Goal: Information Seeking & Learning: Learn about a topic

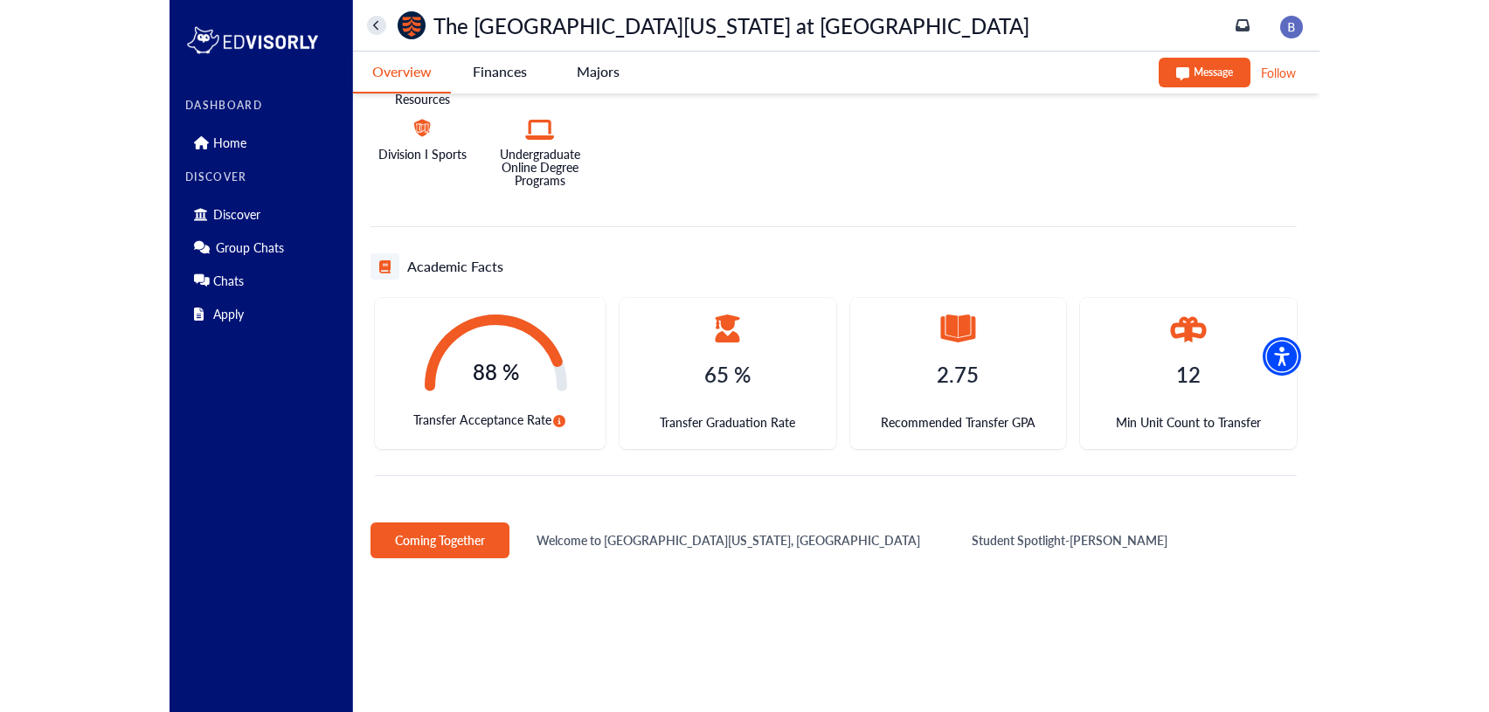
scroll to position [484, 0]
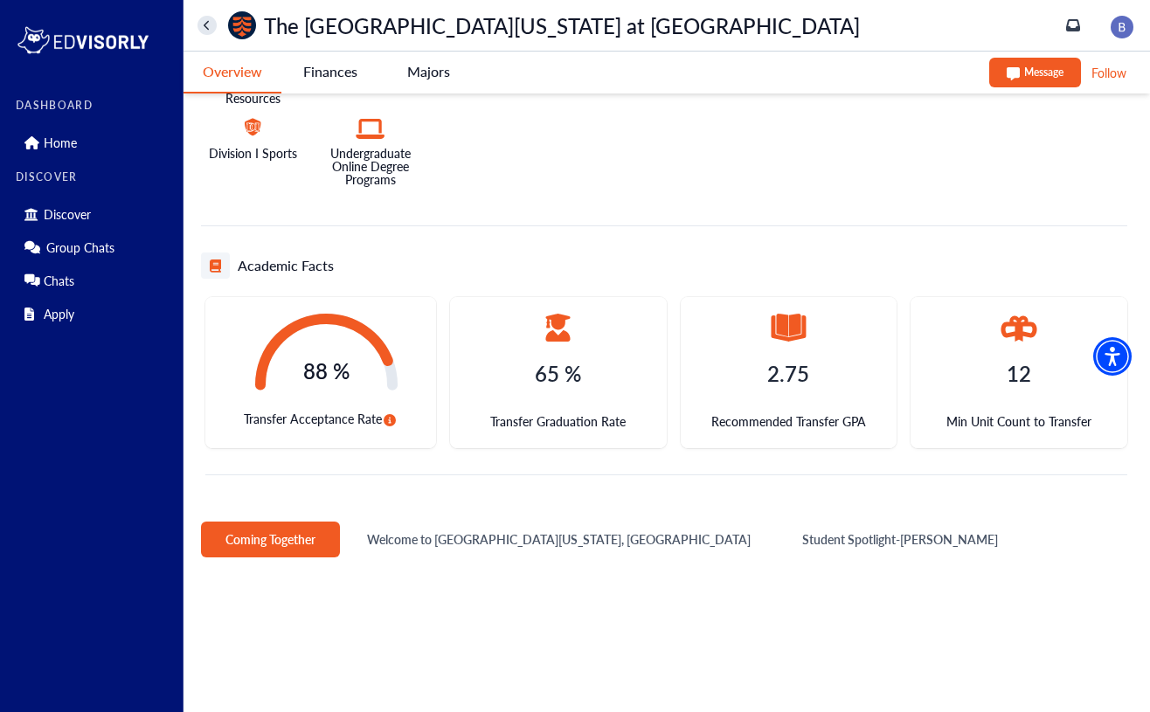
click at [387, 422] on icon "circle-info" at bounding box center [390, 420] width 12 height 12
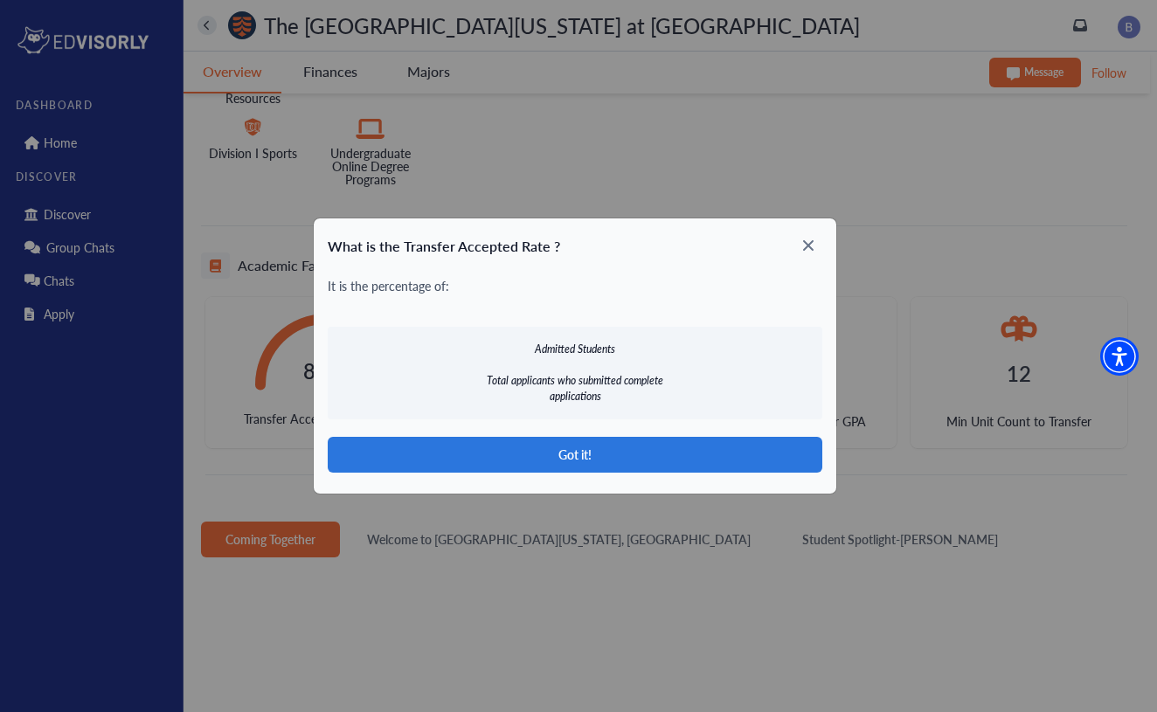
click at [808, 249] on icon at bounding box center [808, 246] width 28 height 28
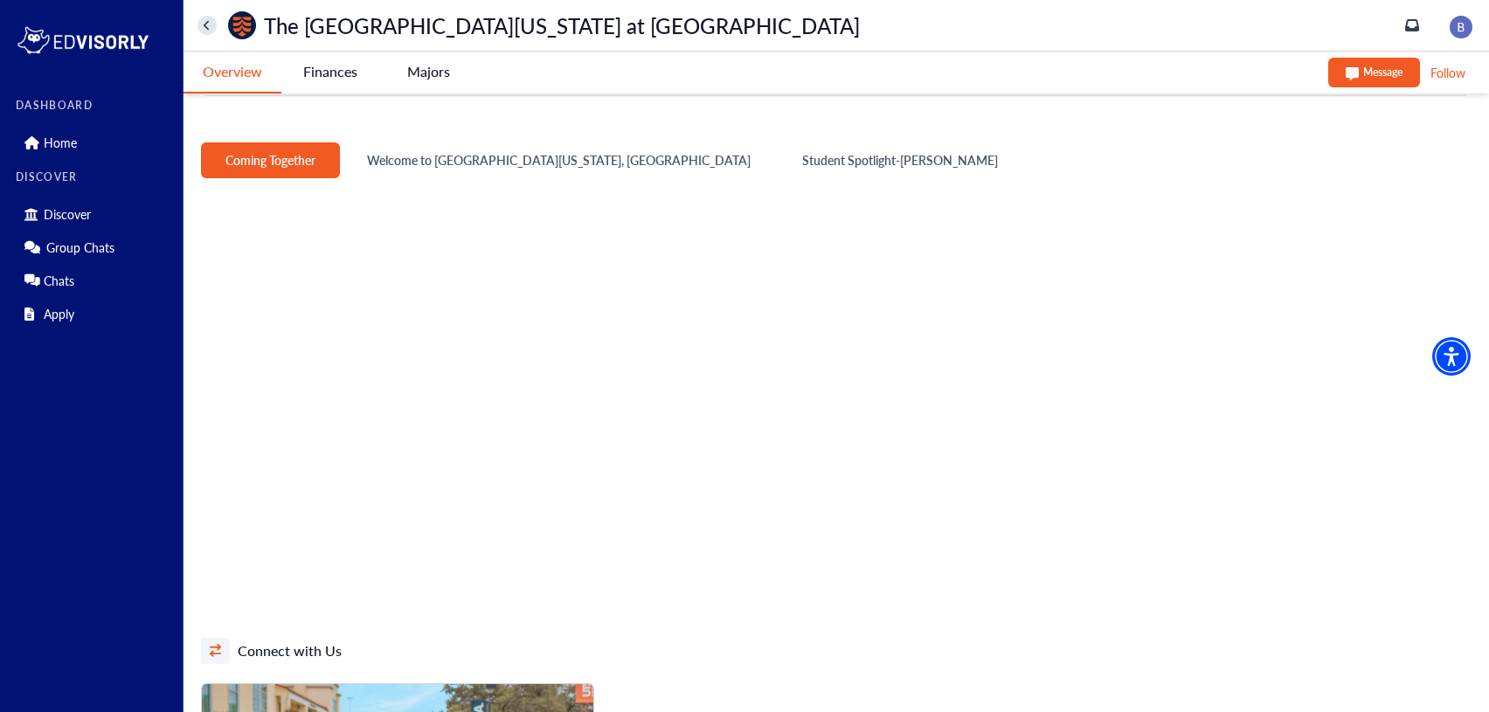
scroll to position [856, 0]
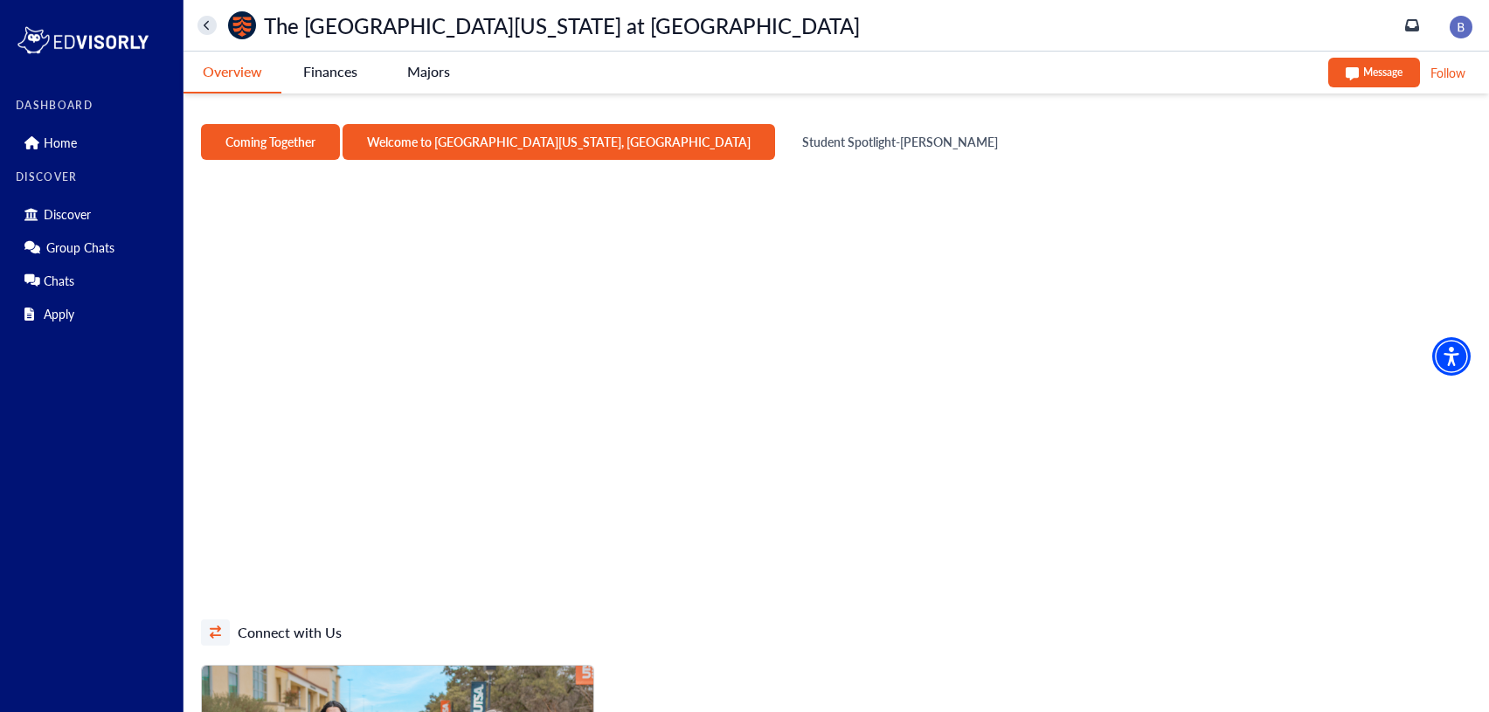
click at [531, 149] on button "Welcome to University of Texas, San Antonio" at bounding box center [559, 142] width 433 height 36
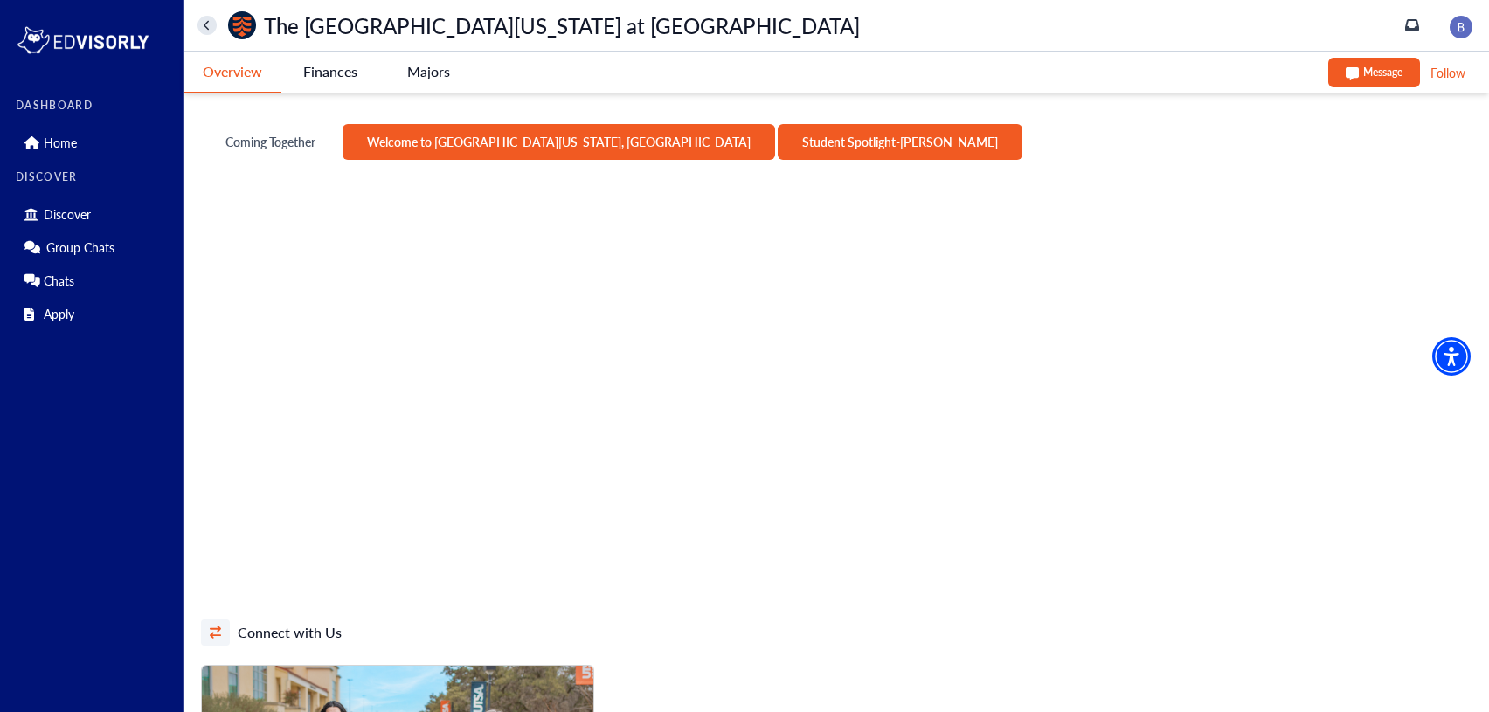
click at [811, 144] on button "Student Spotlight-Azizah Aziz" at bounding box center [900, 142] width 245 height 36
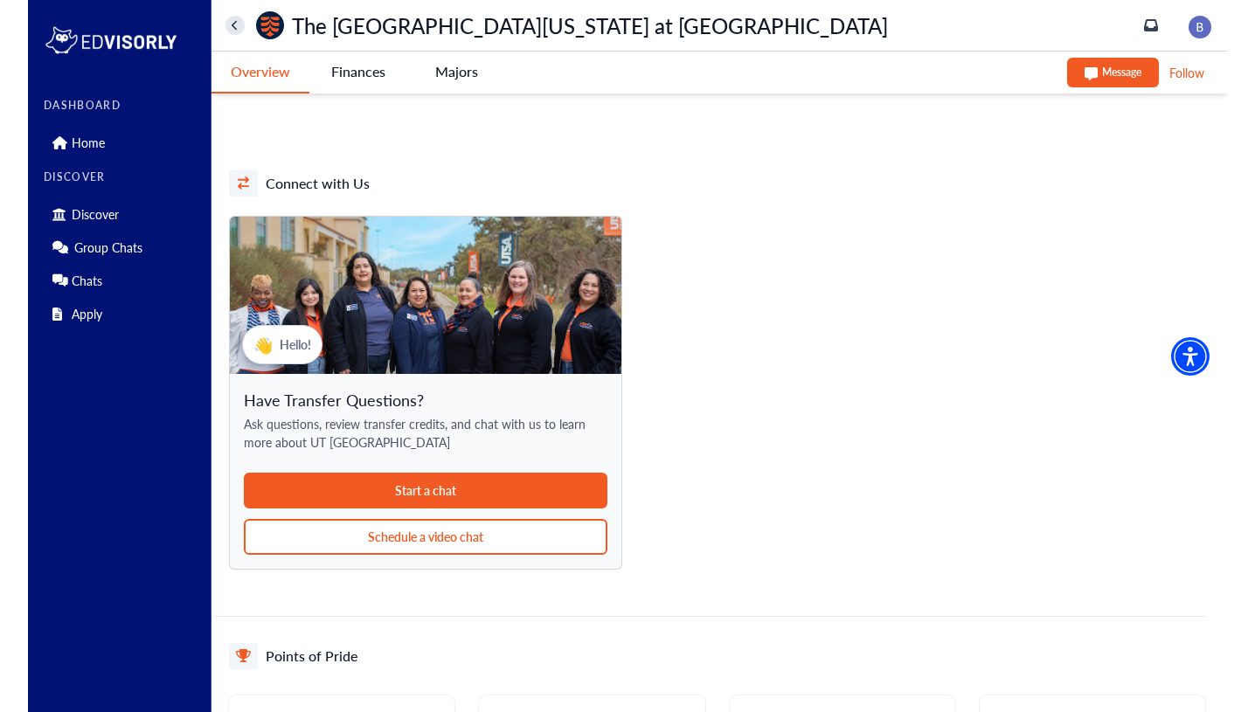
scroll to position [1318, 0]
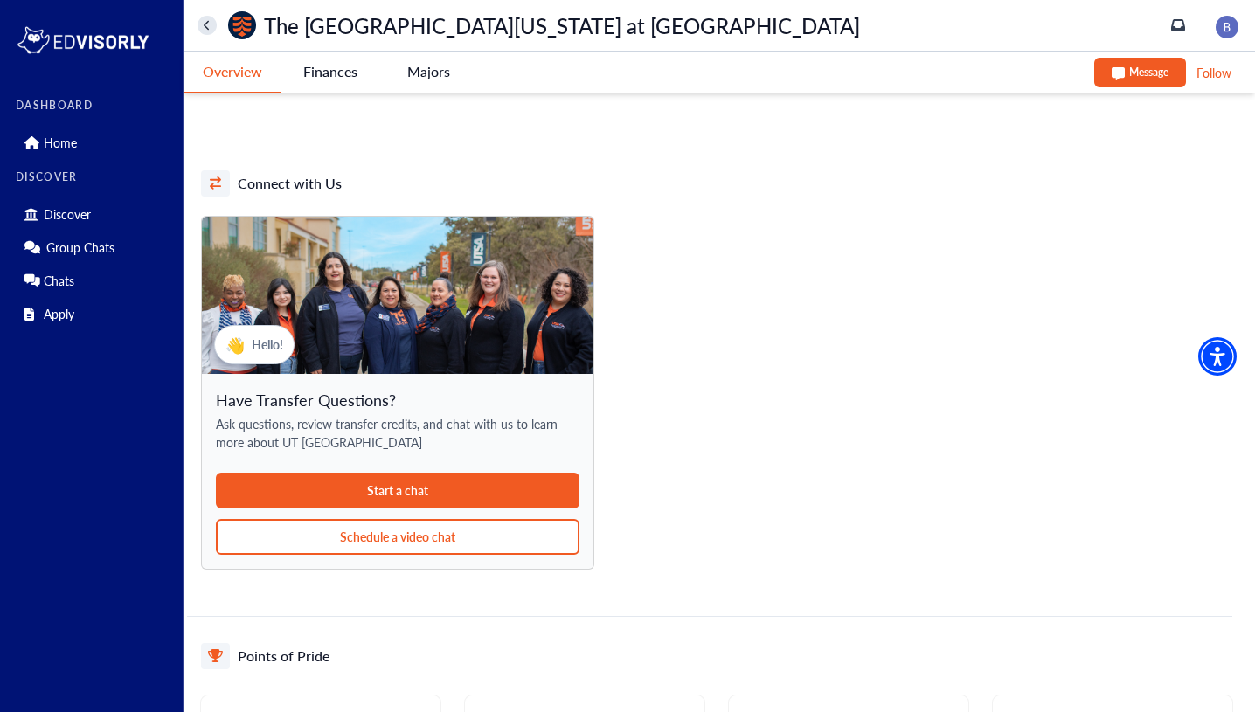
click at [472, 544] on button "Schedule a video chat" at bounding box center [398, 537] width 364 height 36
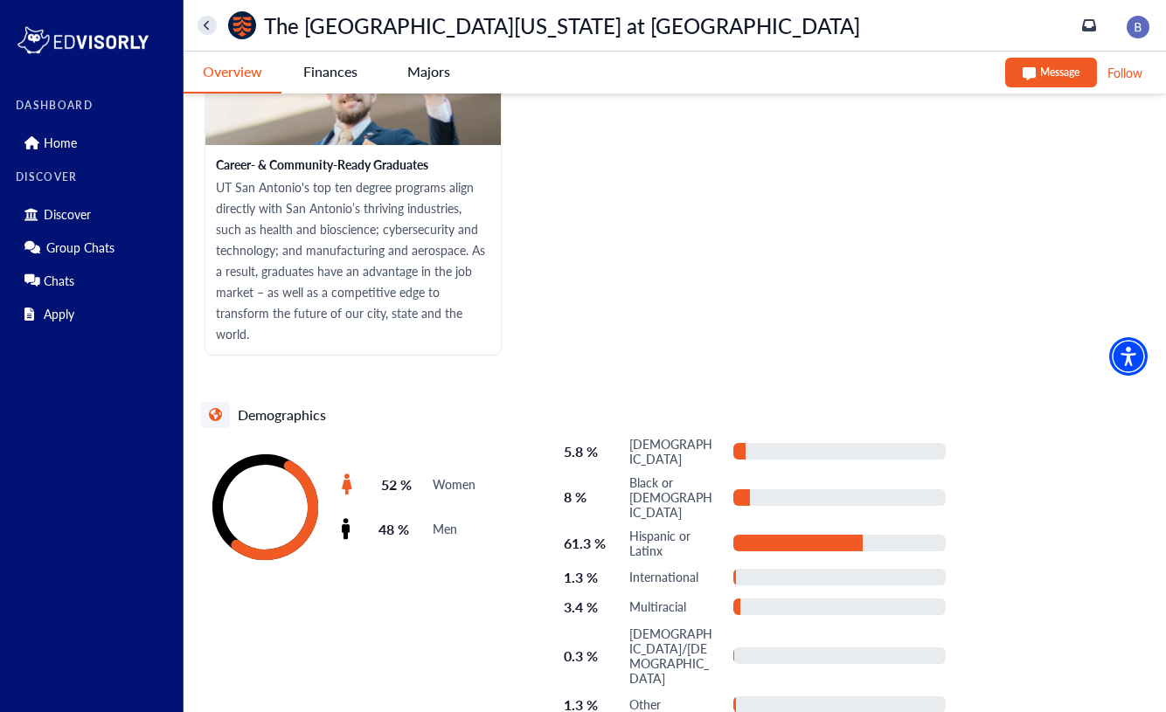
scroll to position [2901, 0]
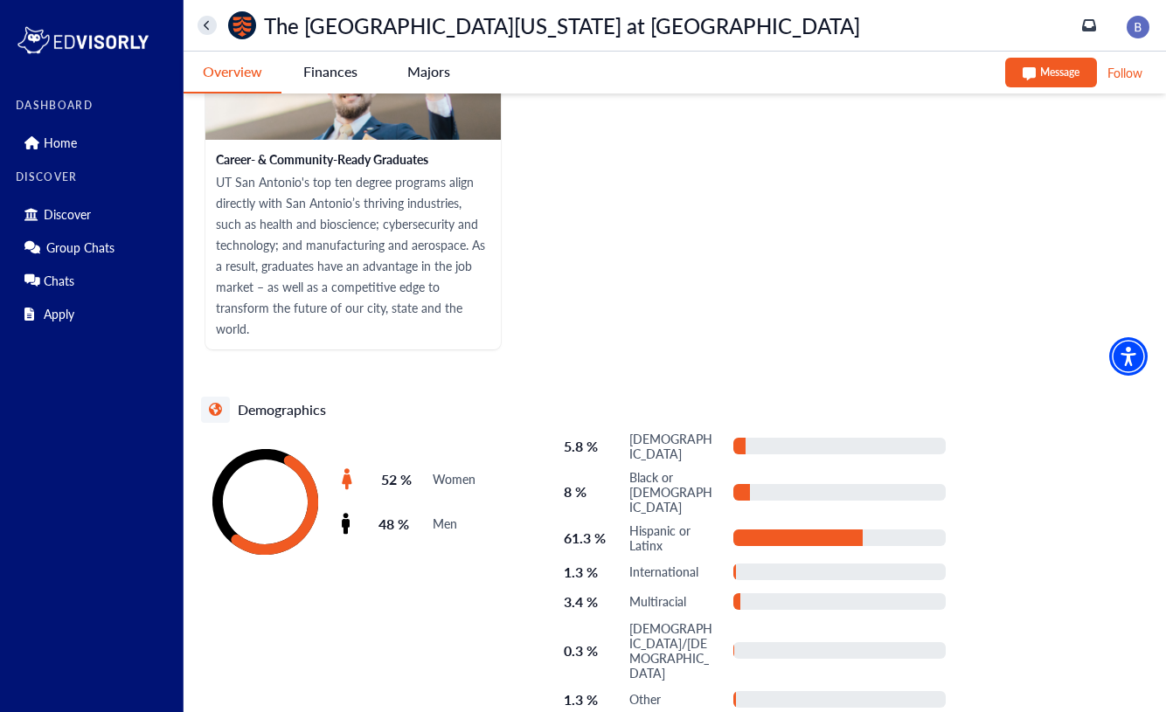
click at [340, 73] on Antonio-tag "Finances" at bounding box center [330, 72] width 98 height 40
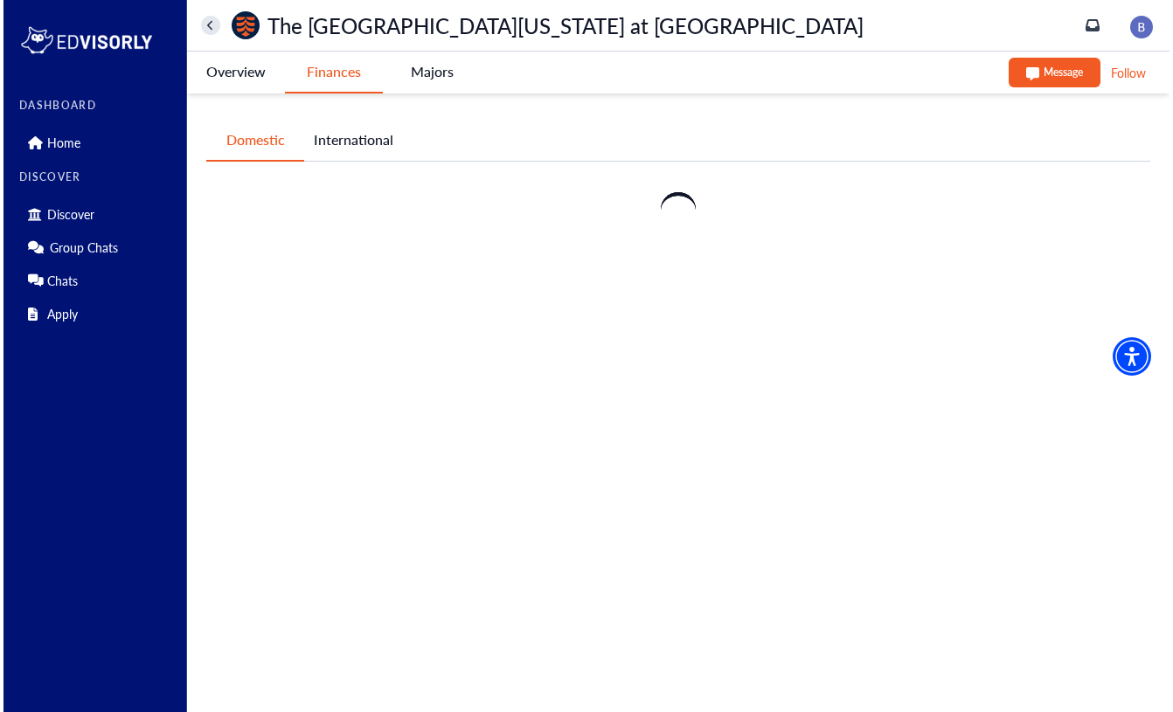
scroll to position [0, 0]
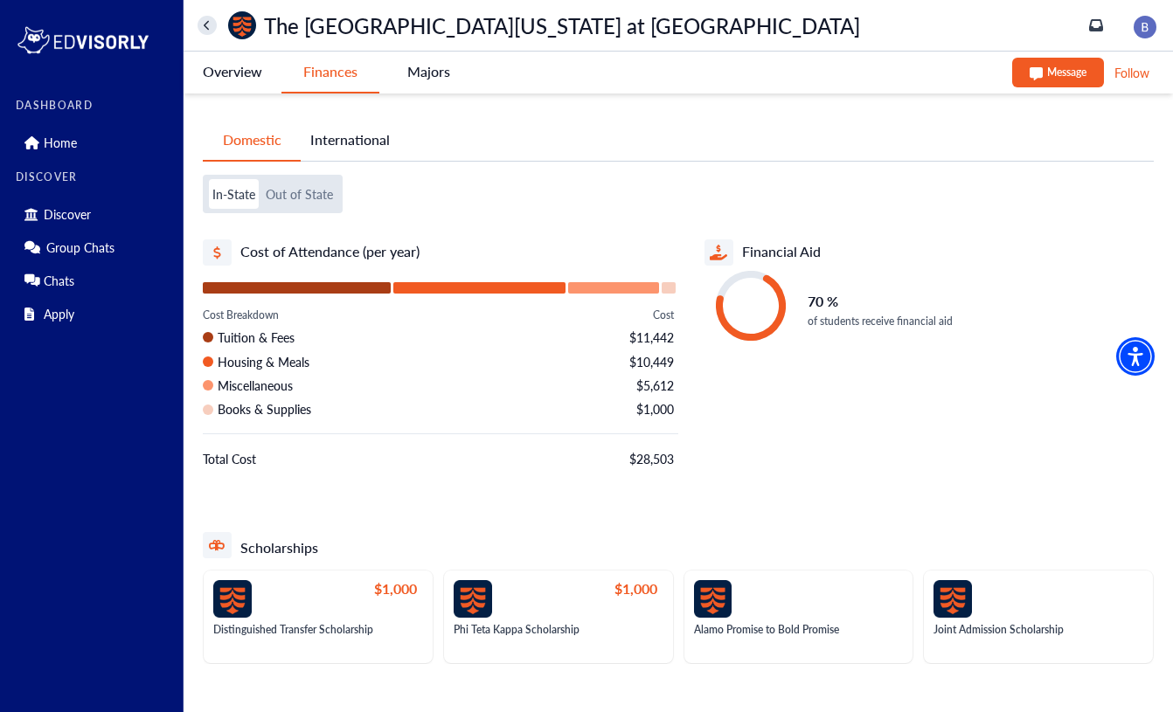
click at [366, 616] on div "$1,000" at bounding box center [315, 599] width 204 height 38
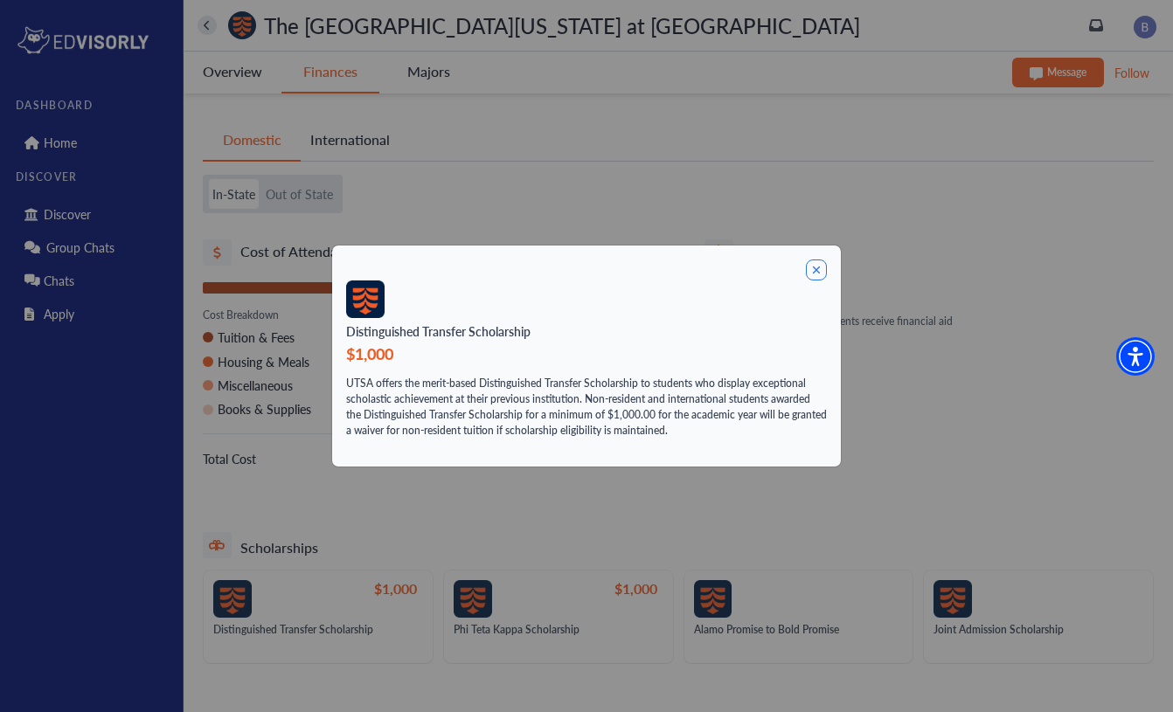
click at [824, 278] on icon at bounding box center [816, 270] width 21 height 21
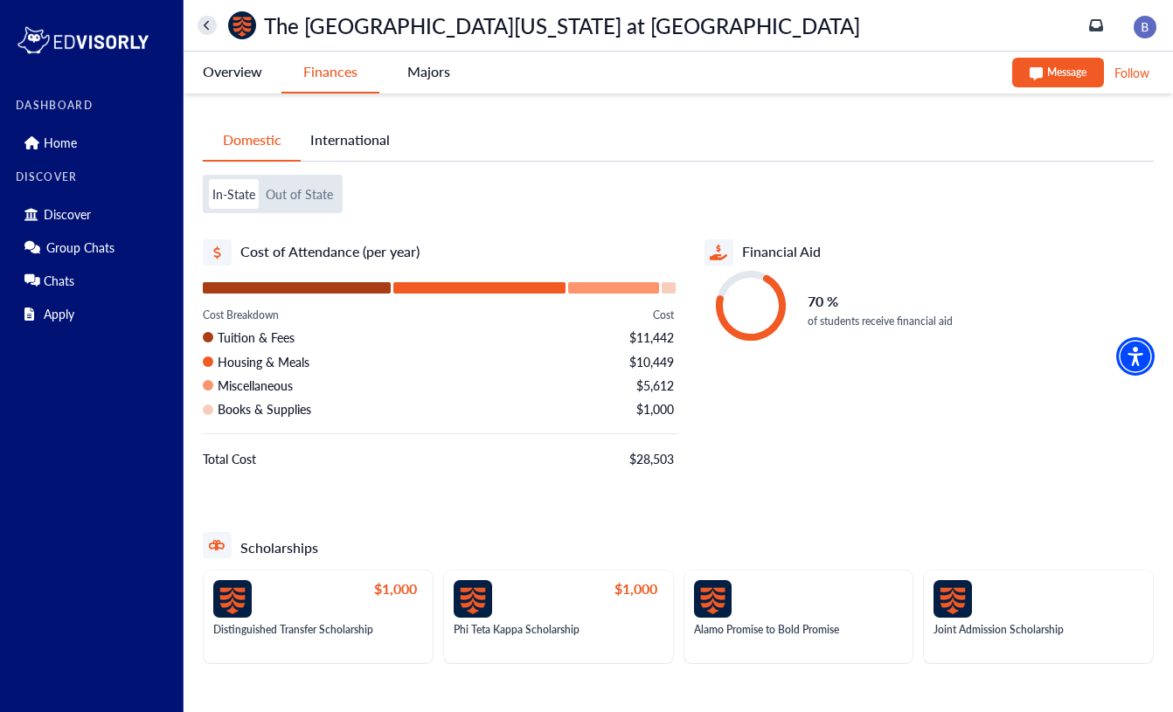
click at [308, 205] on button "Out of State" at bounding box center [299, 194] width 74 height 30
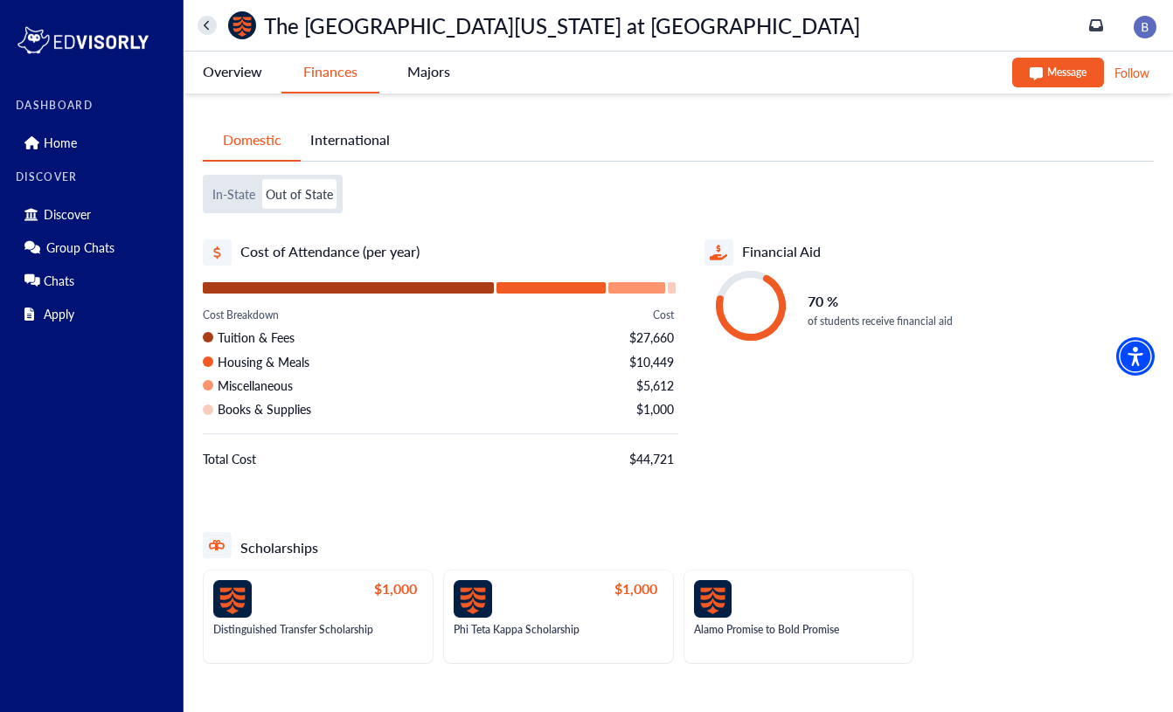
click at [359, 143] on button "International" at bounding box center [350, 140] width 99 height 40
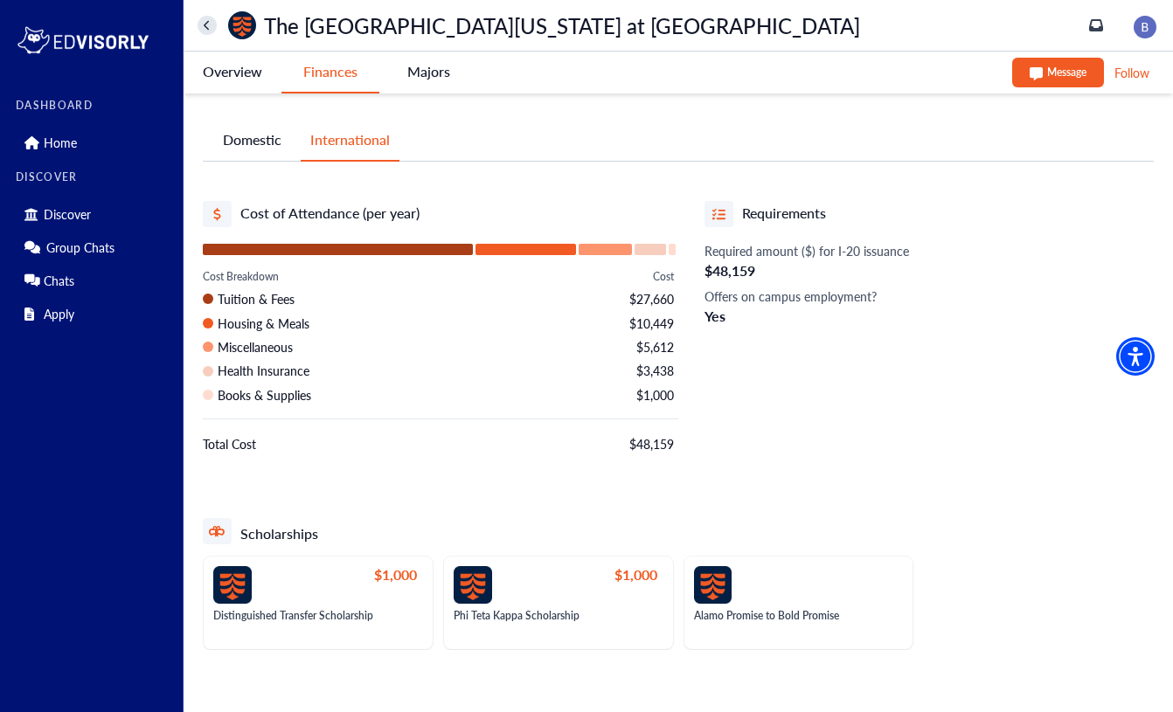
click at [249, 146] on button "Domestic" at bounding box center [252, 140] width 98 height 40
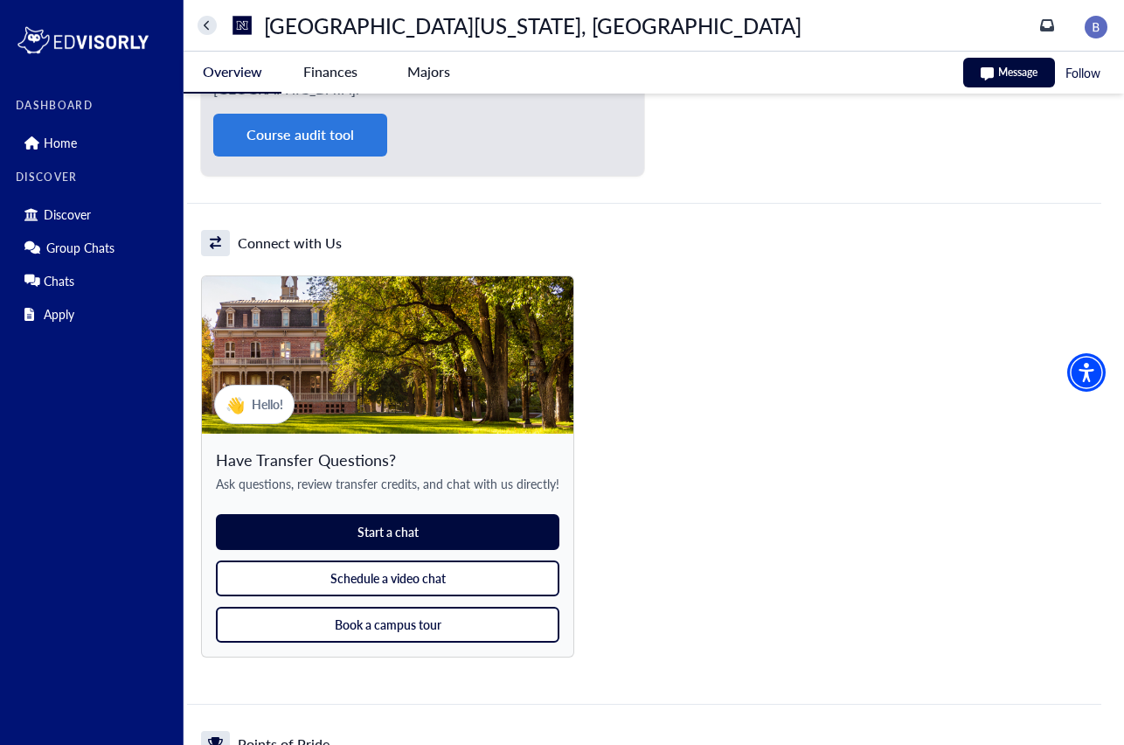
scroll to position [1915, 0]
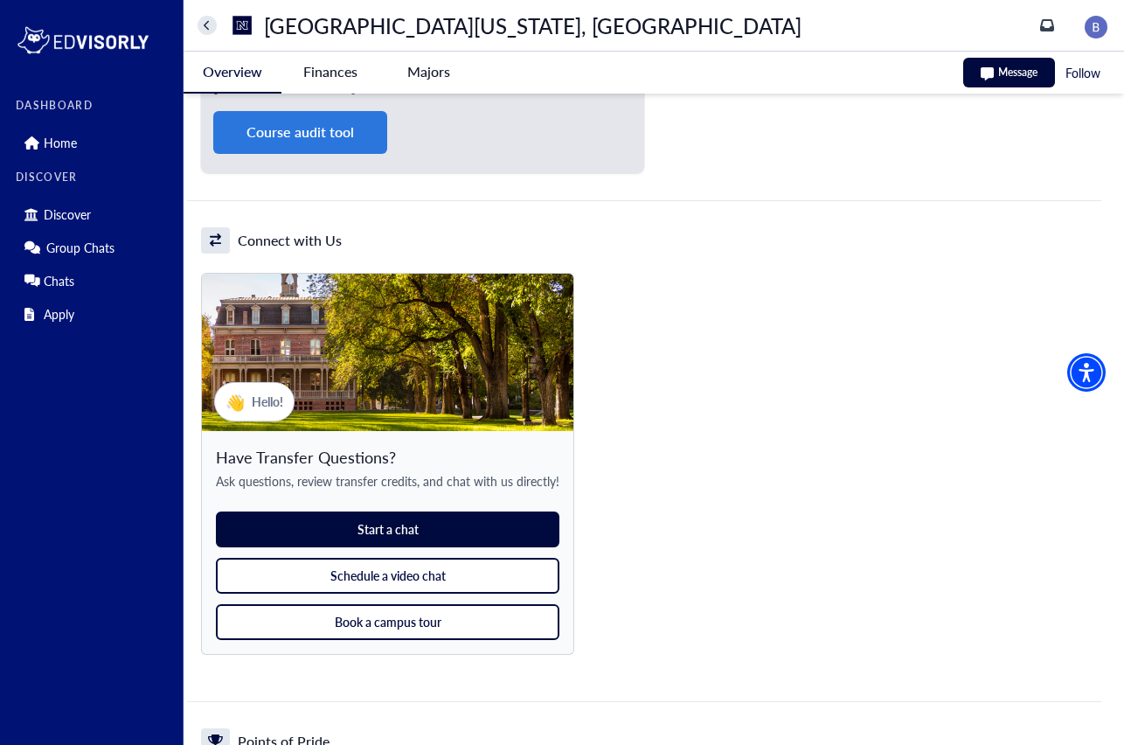
click at [406, 558] on button "Schedule a video chat" at bounding box center [387, 576] width 343 height 36
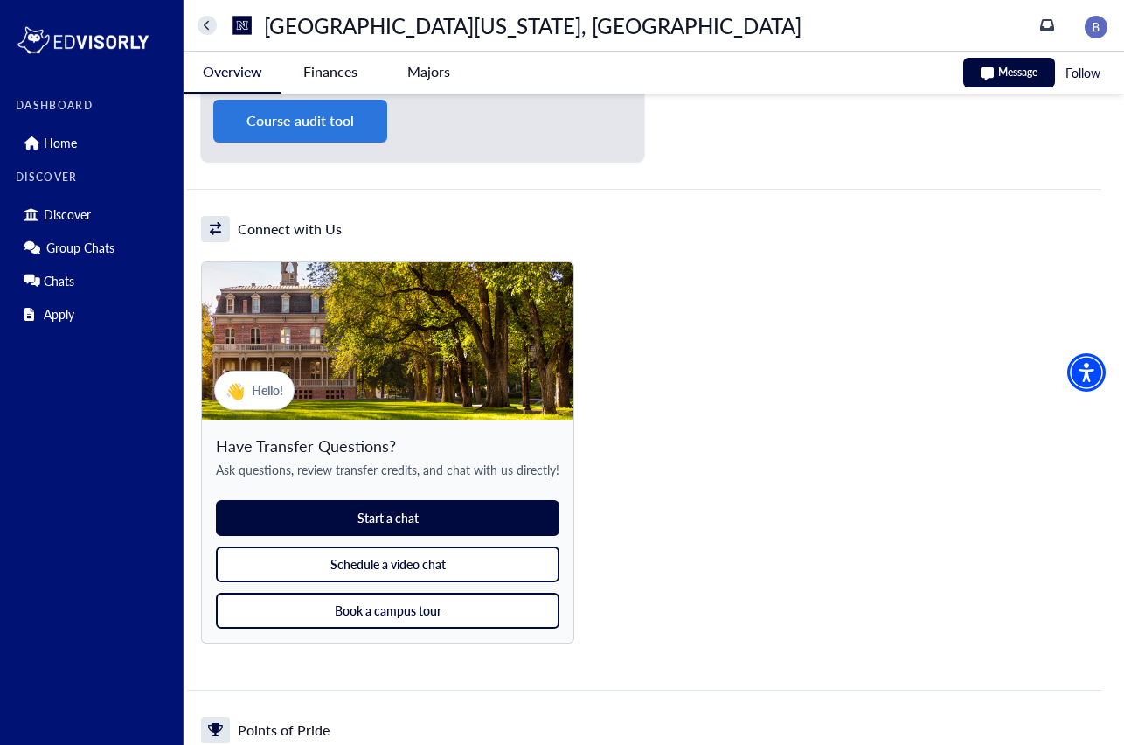
click at [403, 593] on button "Book a campus tour" at bounding box center [387, 611] width 343 height 36
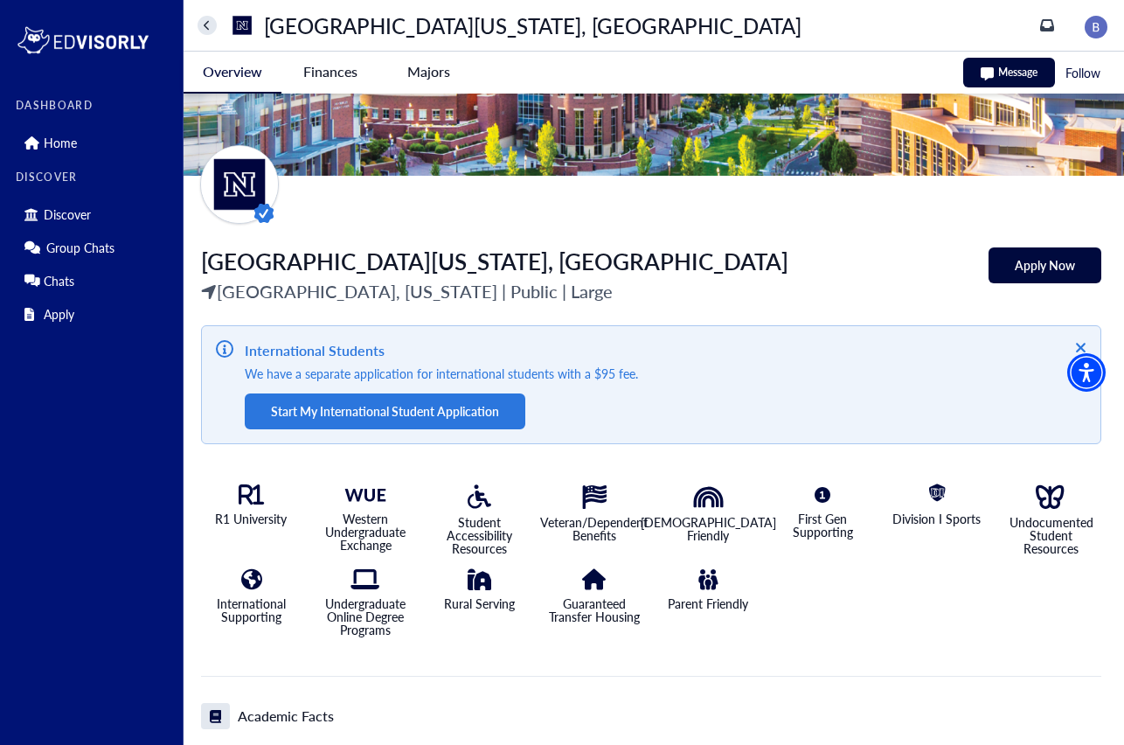
scroll to position [163, 0]
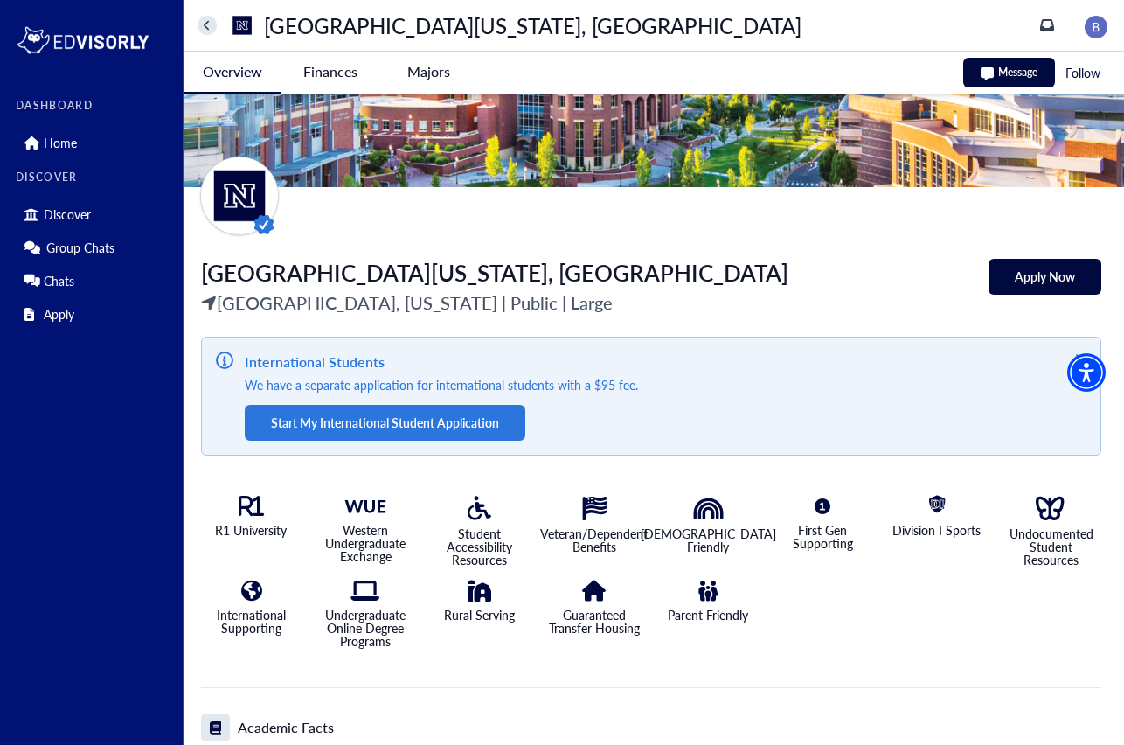
click at [320, 76] on Reno-tag "Finances" at bounding box center [330, 72] width 98 height 40
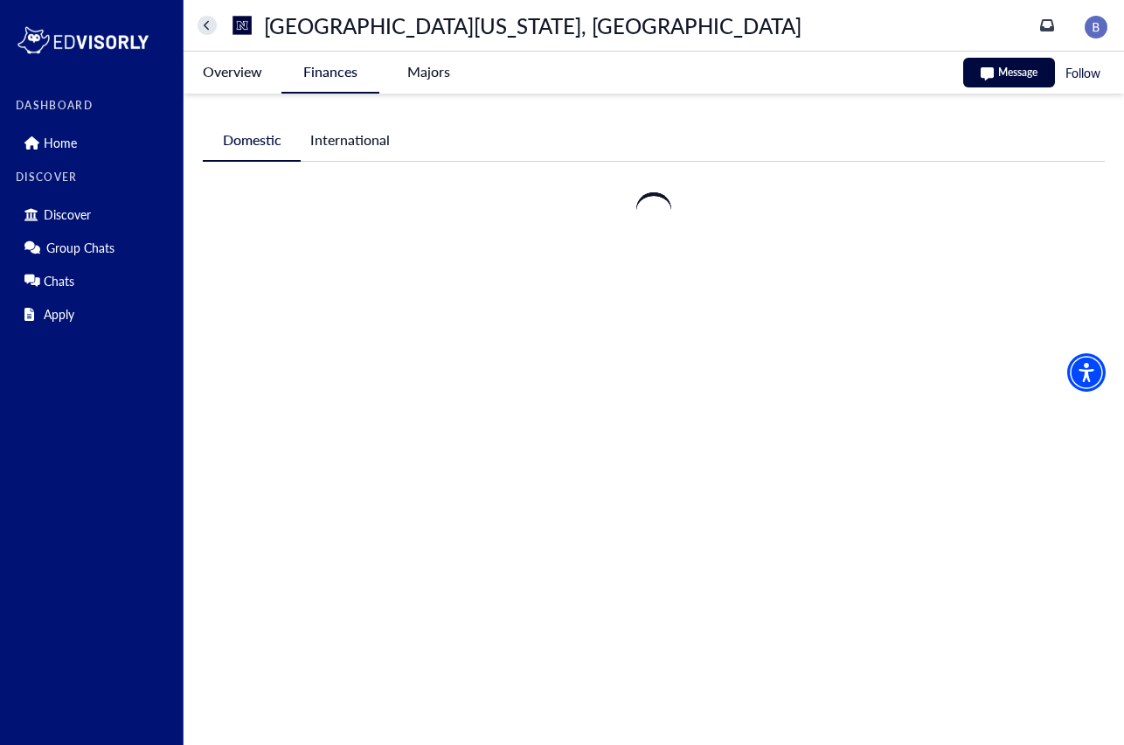
scroll to position [0, 0]
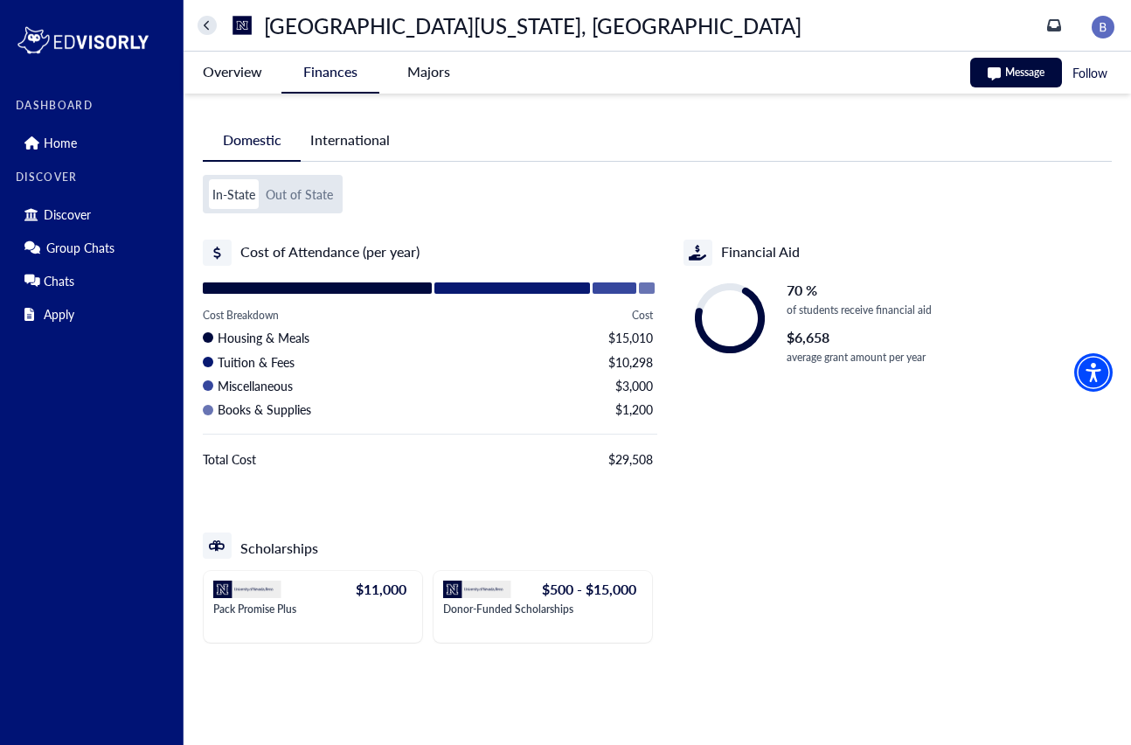
click at [238, 70] on Reno-tag "Overview" at bounding box center [233, 72] width 98 height 40
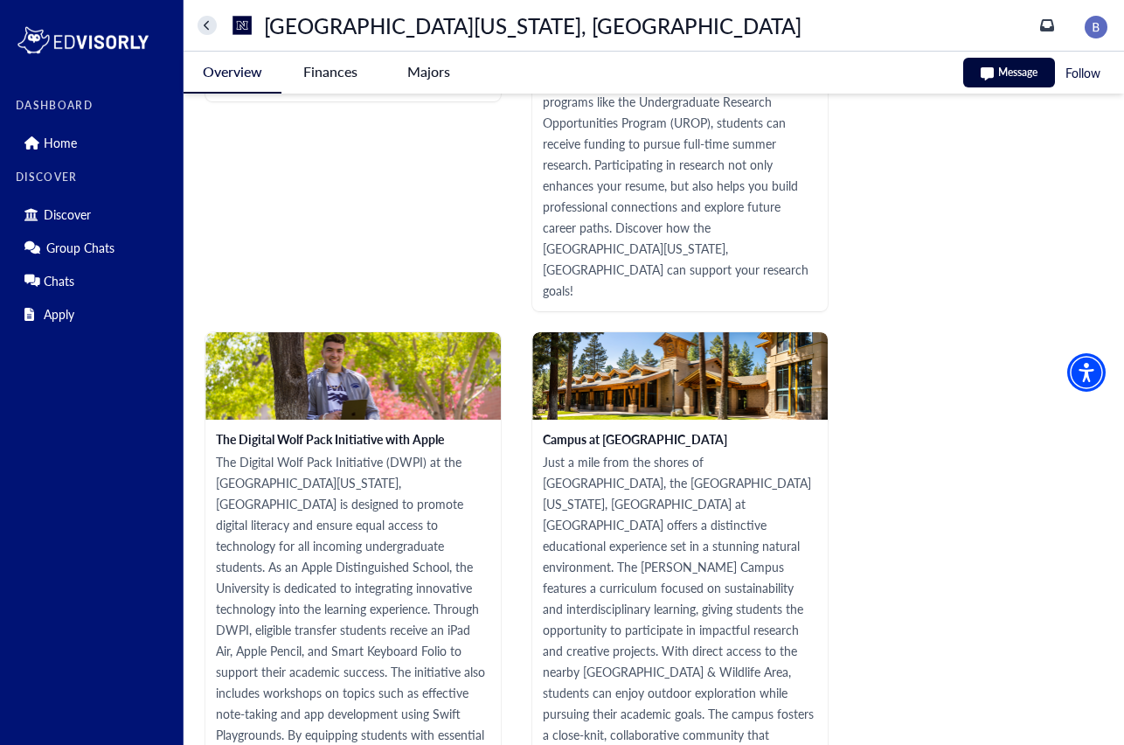
scroll to position [3351, 0]
